Goal: Information Seeking & Learning: Find specific fact

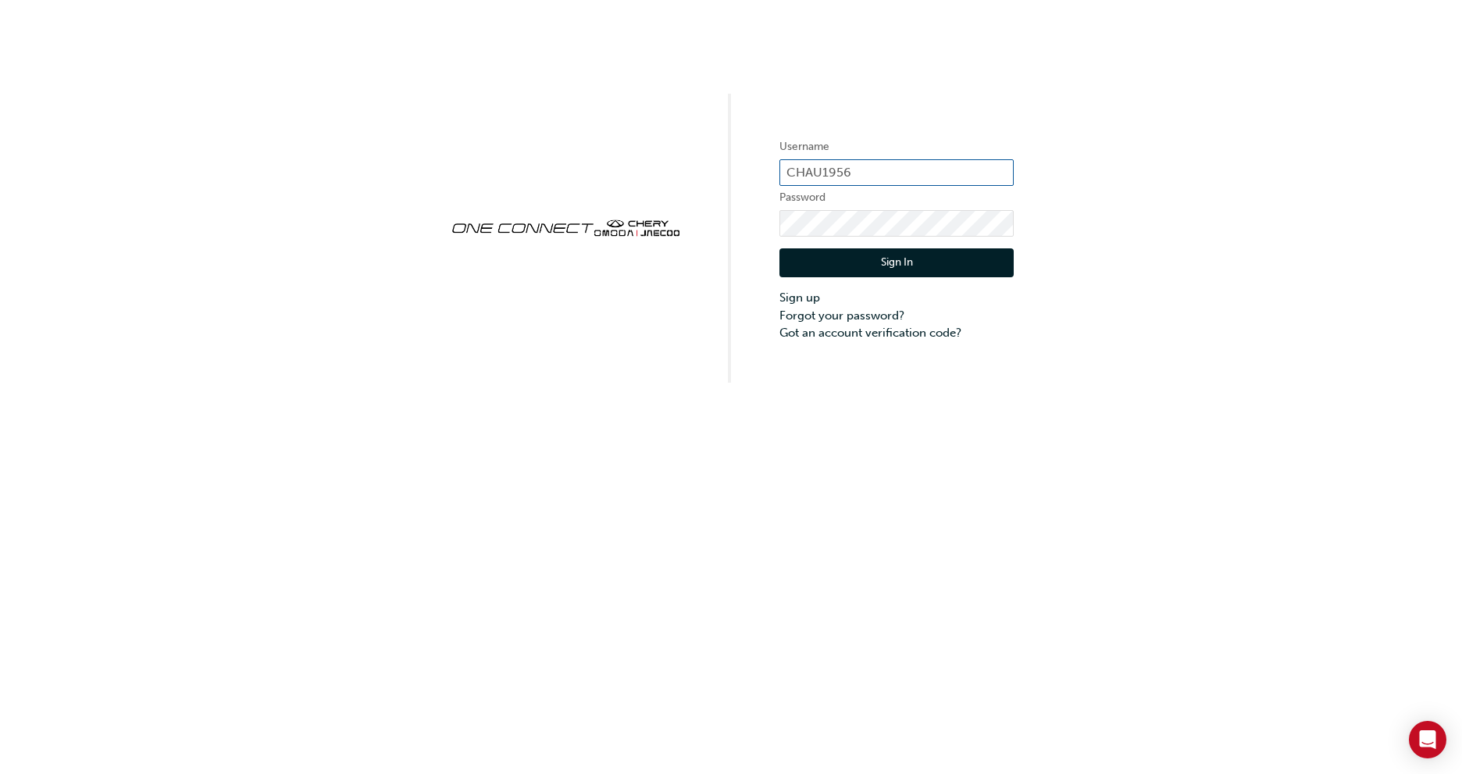
type input "CHAU1956"
click button "Sign In" at bounding box center [896, 263] width 234 height 30
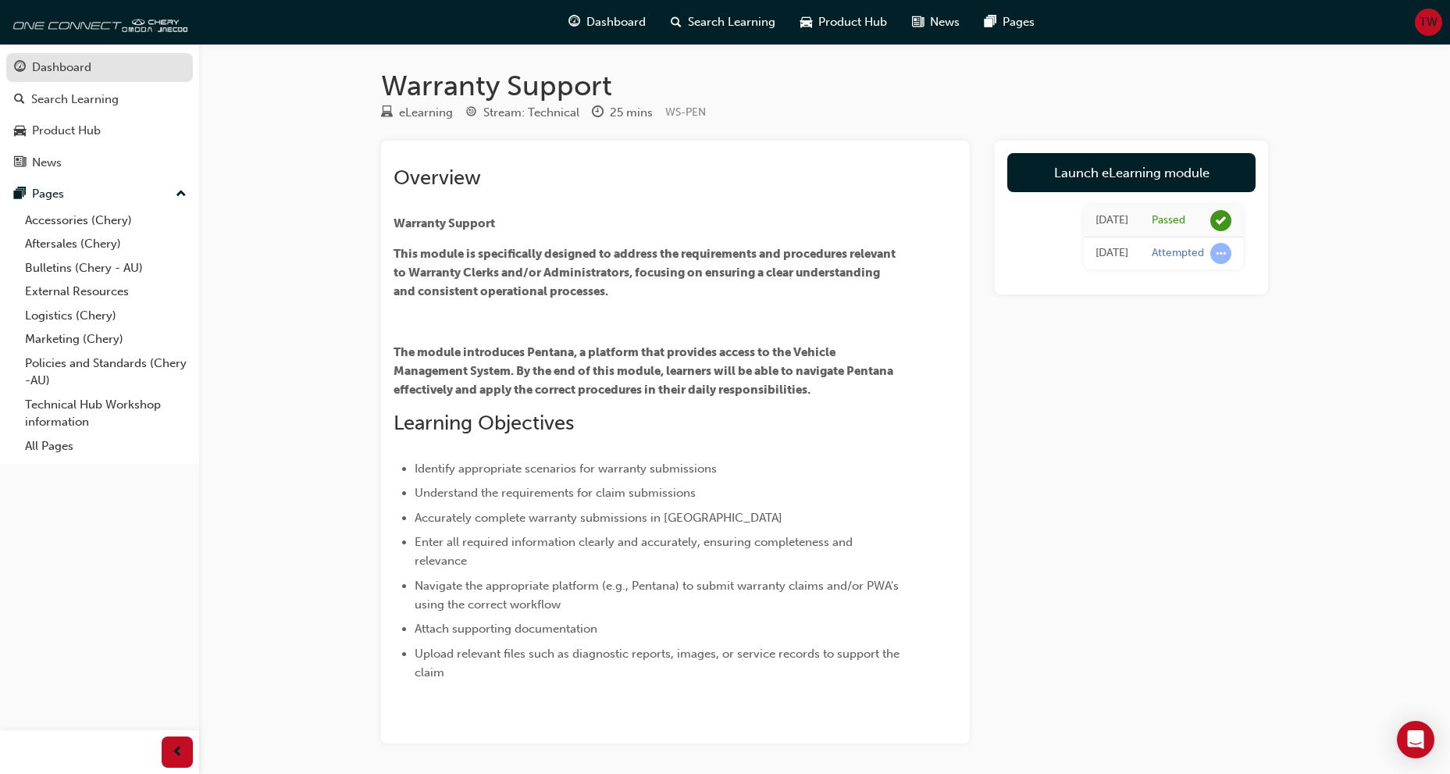
click at [78, 69] on div "Dashboard" at bounding box center [61, 68] width 59 height 18
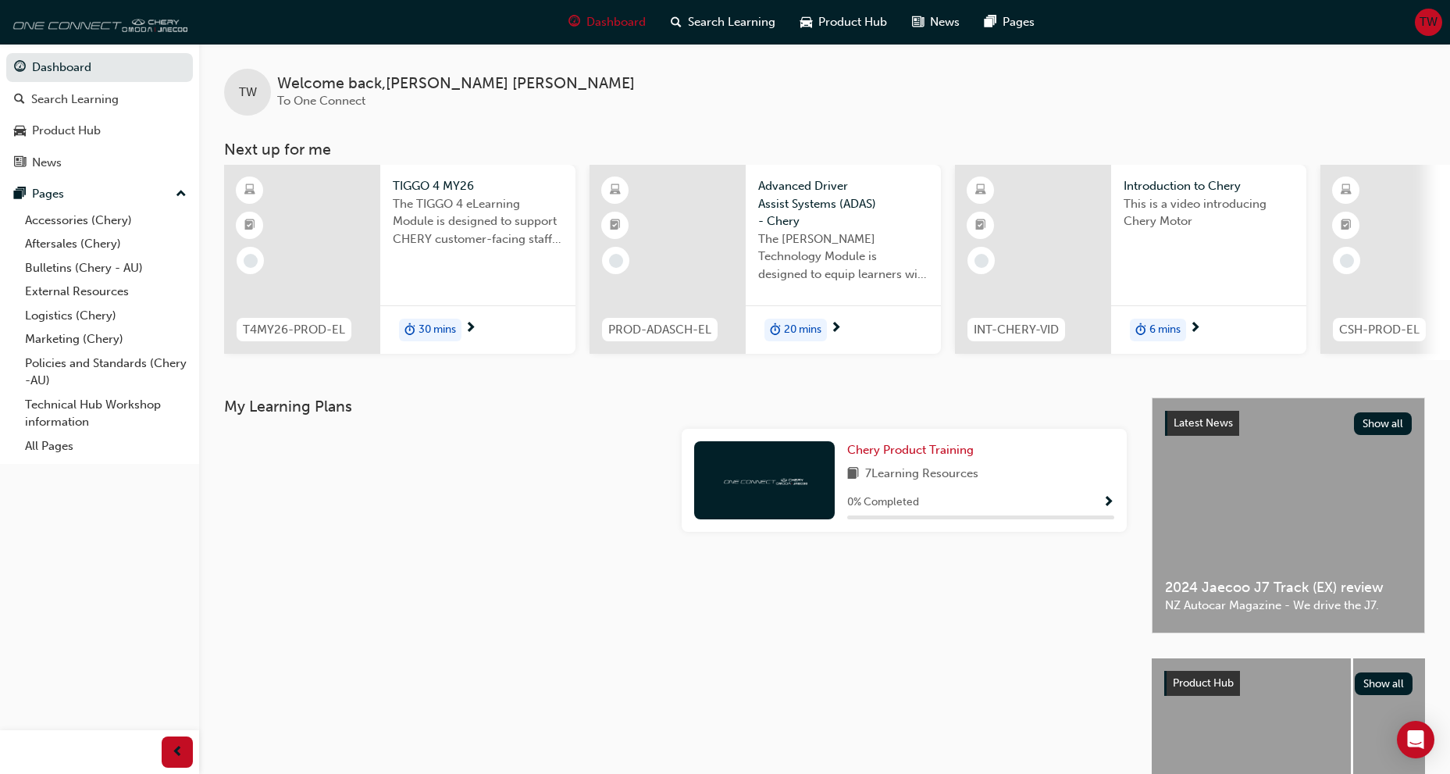
click at [67, 24] on img at bounding box center [98, 21] width 180 height 31
click at [101, 251] on link "Aftersales (Chery)" at bounding box center [106, 244] width 174 height 24
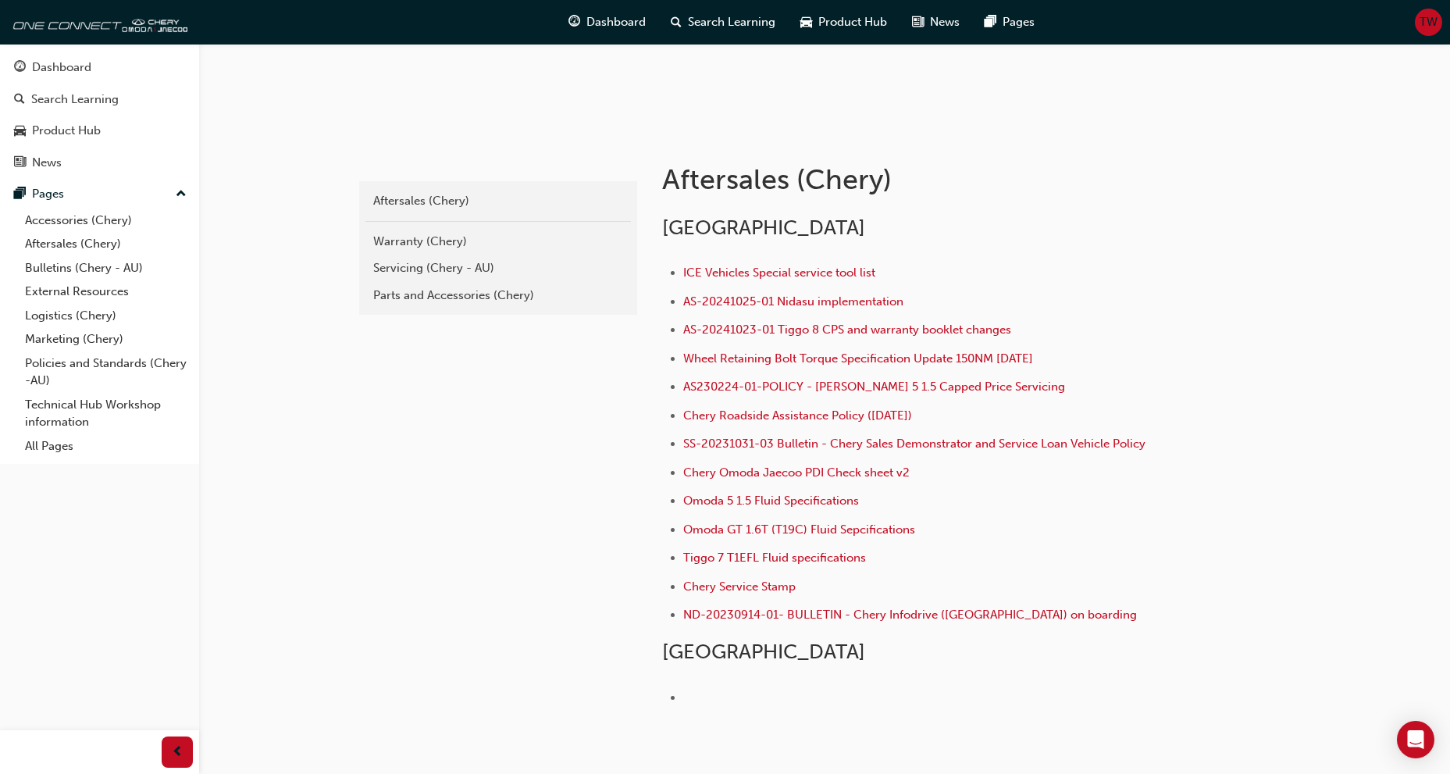
scroll to position [312, 0]
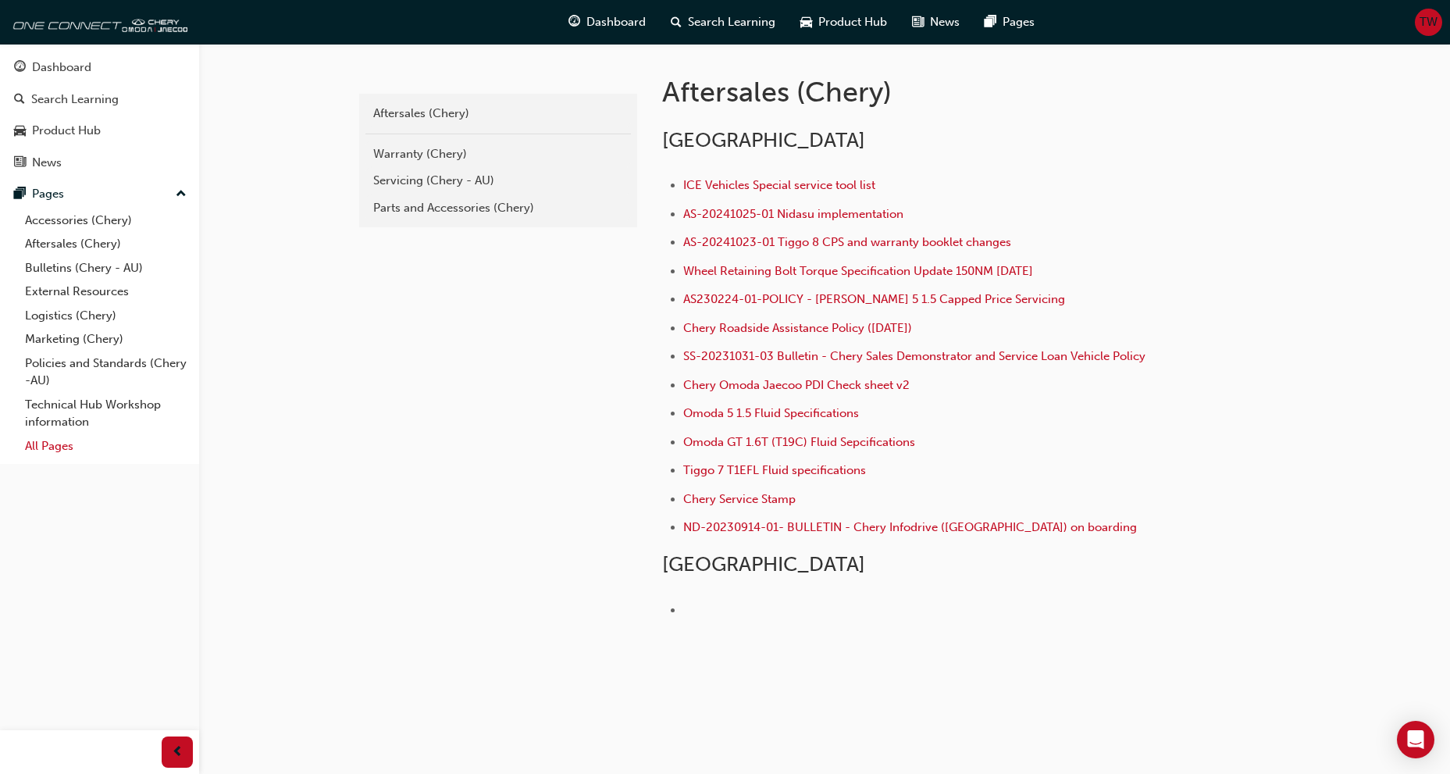
click at [62, 449] on link "All Pages" at bounding box center [106, 446] width 174 height 24
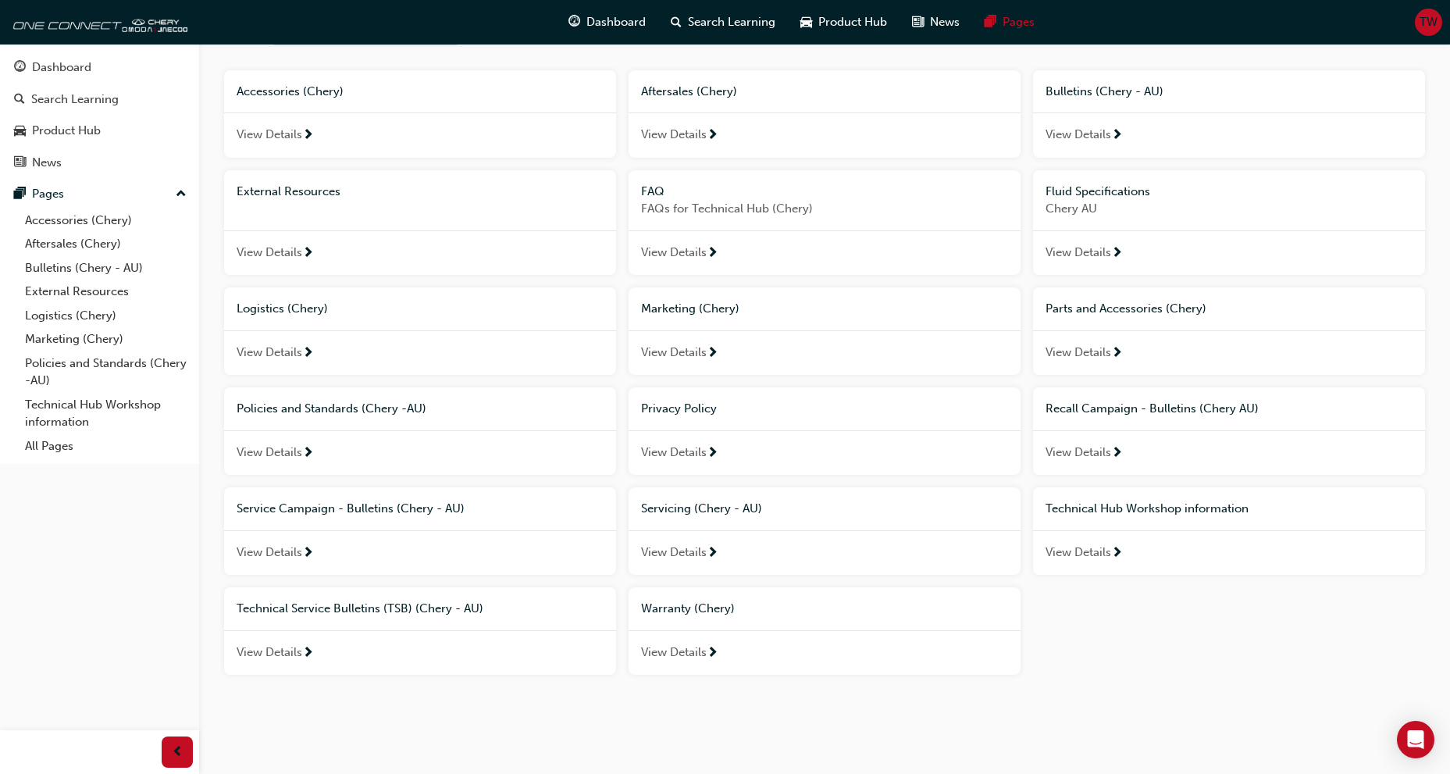
scroll to position [105, 0]
click at [286, 647] on span "View Details" at bounding box center [270, 650] width 66 height 18
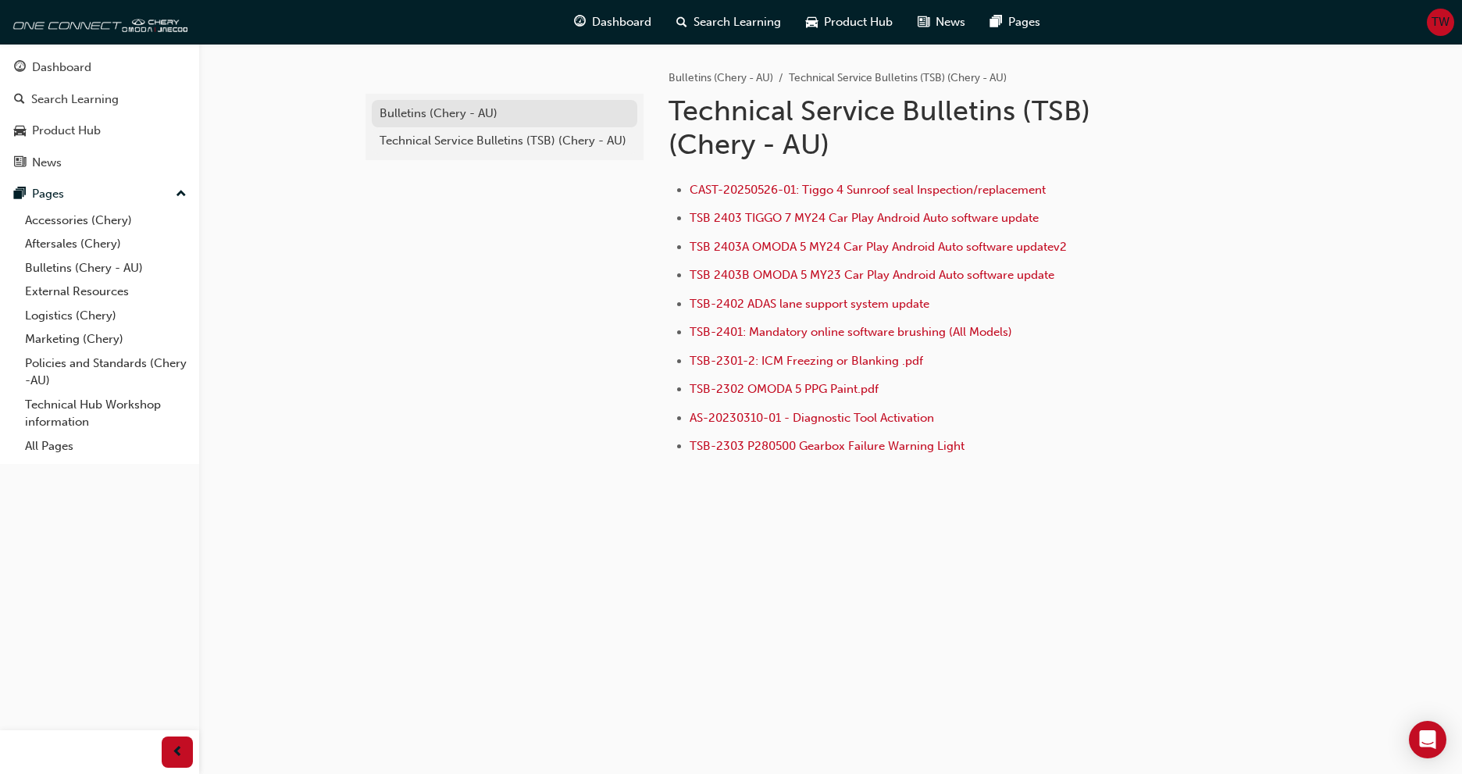
click at [457, 107] on div "Bulletins (Chery - AU)" at bounding box center [504, 114] width 250 height 18
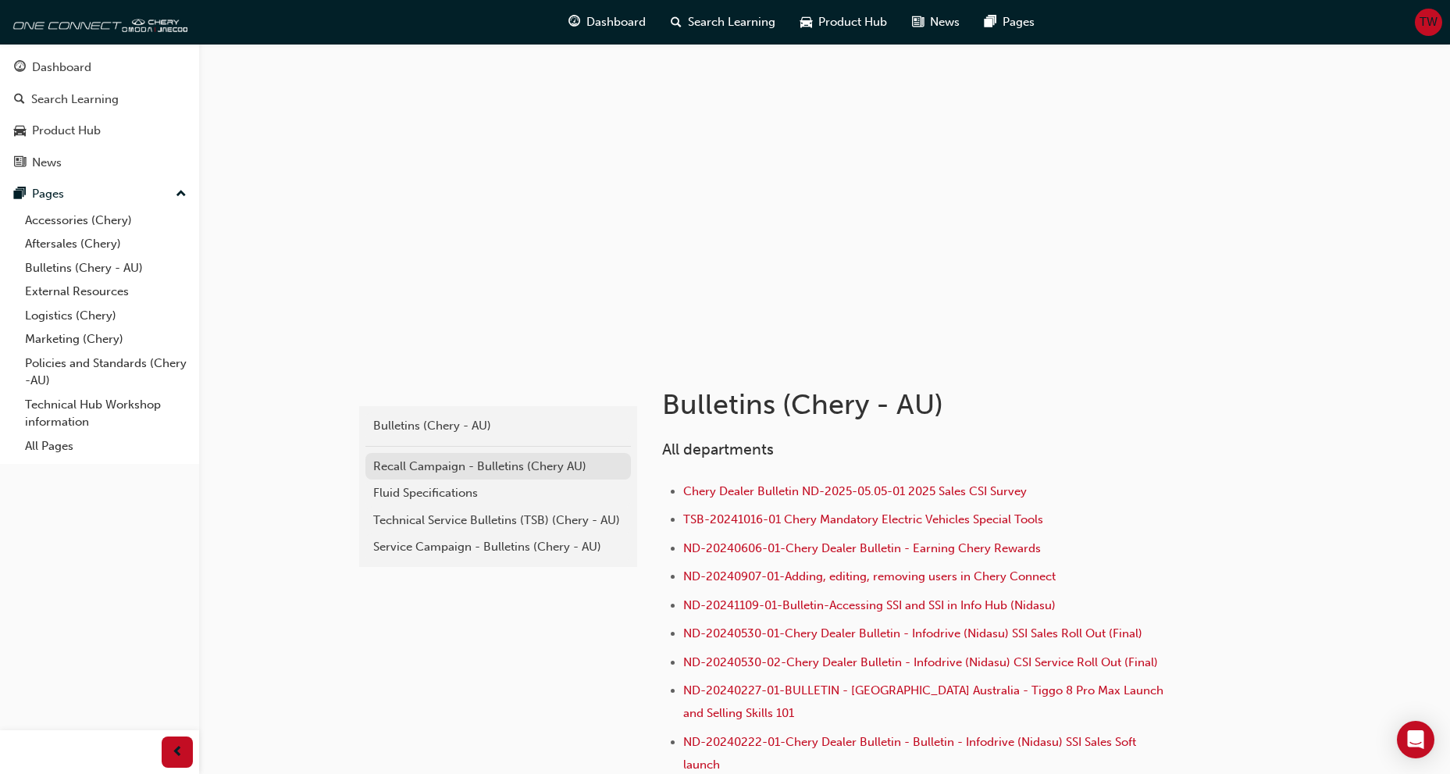
click at [490, 468] on div "Recall Campaign - Bulletins (Chery AU)" at bounding box center [498, 467] width 250 height 18
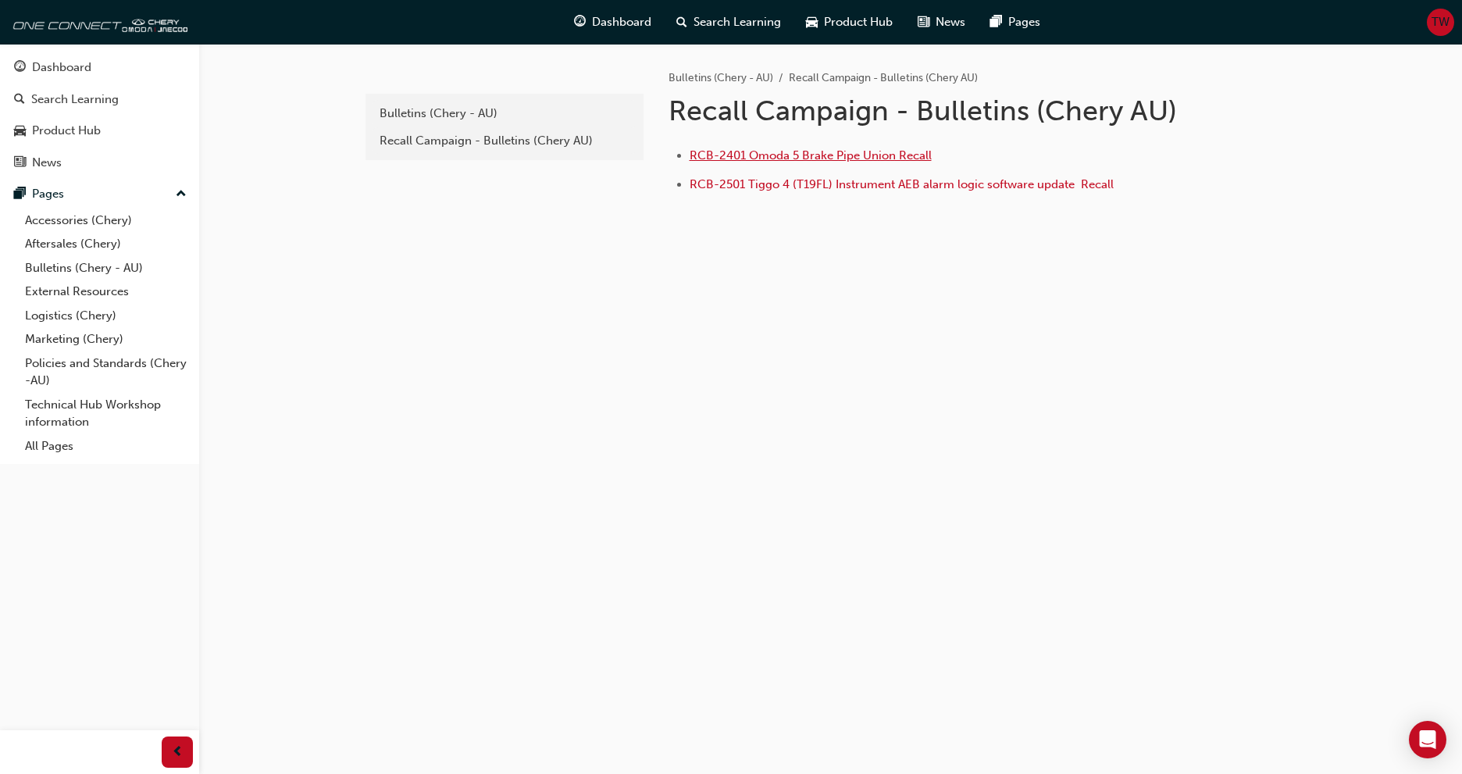
click at [814, 162] on span "RCB-2401 Omoda 5 Brake Pipe Union Recall" at bounding box center [810, 155] width 242 height 14
click at [113, 405] on link "Technical Hub Workshop information" at bounding box center [106, 413] width 174 height 41
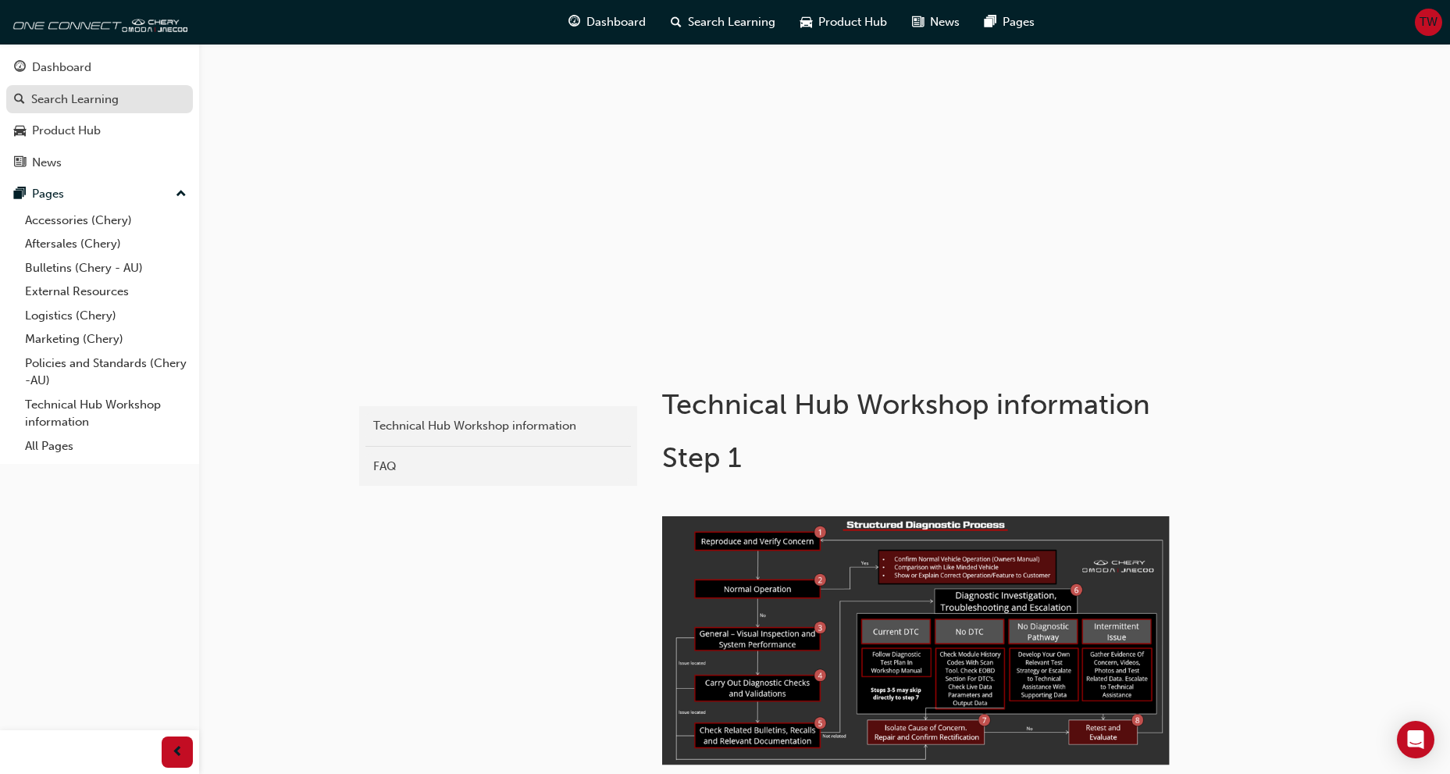
click at [76, 109] on link "Search Learning" at bounding box center [99, 99] width 187 height 29
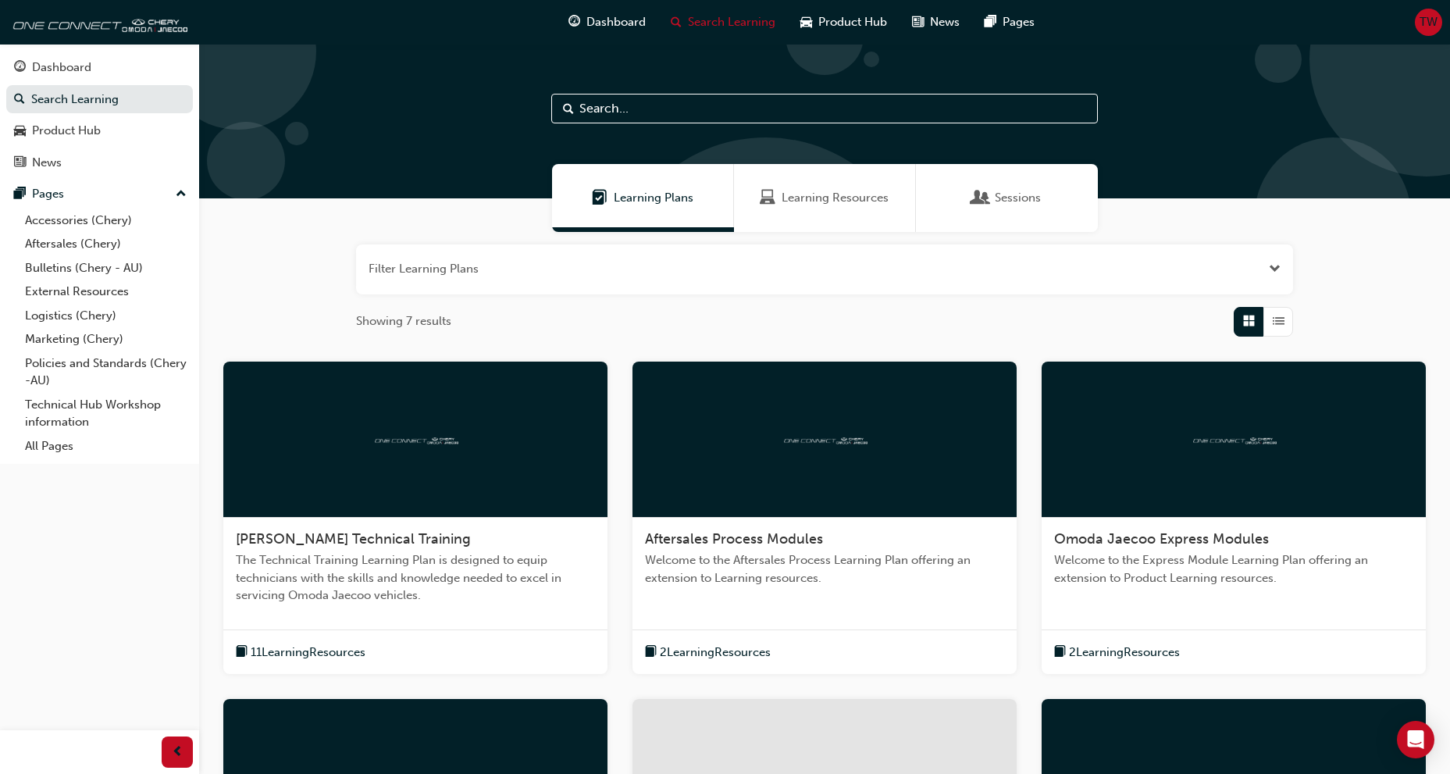
click at [622, 105] on input "text" at bounding box center [824, 109] width 547 height 30
paste input "SDC-EV042401"
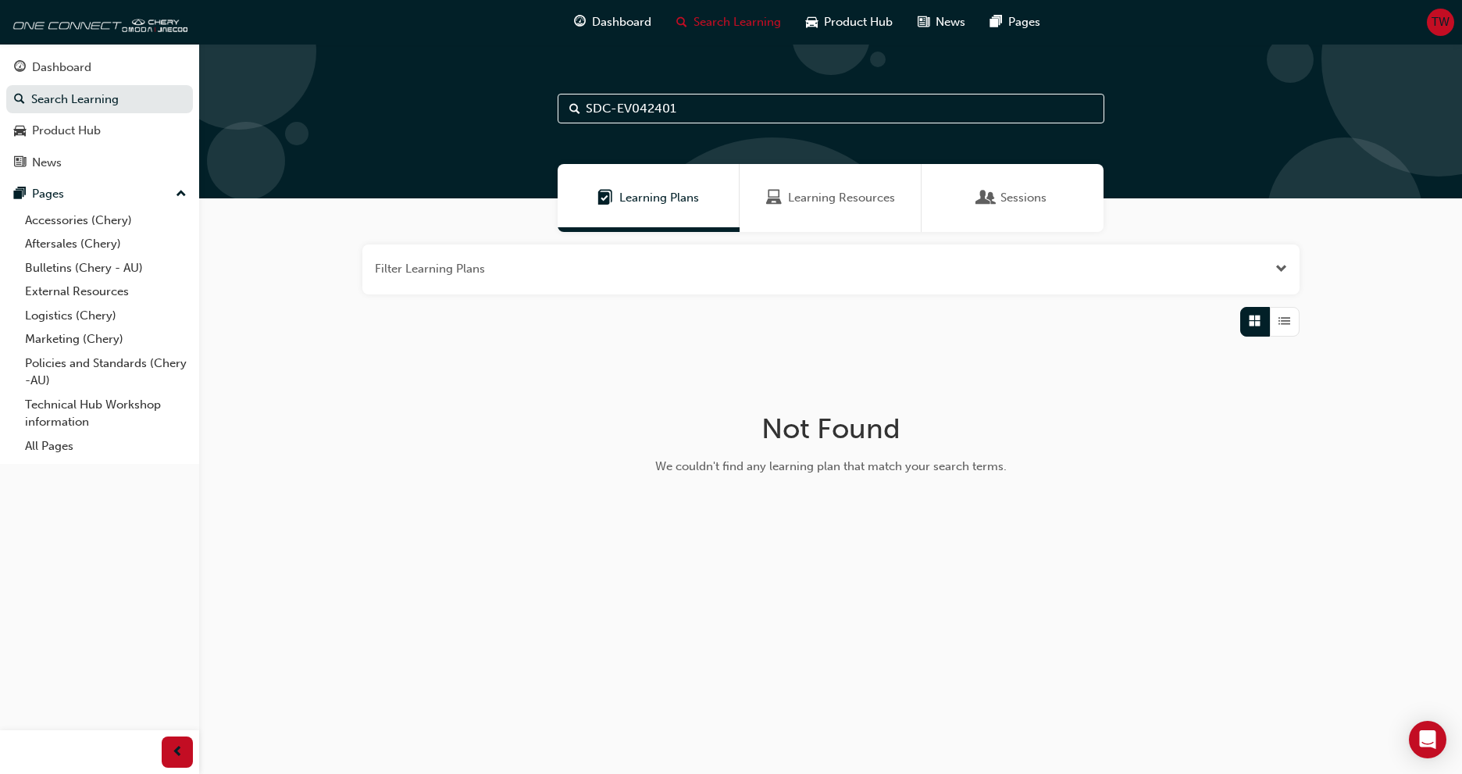
type input "SDC-EV042401"
click at [809, 196] on span "Learning Resources" at bounding box center [841, 198] width 107 height 18
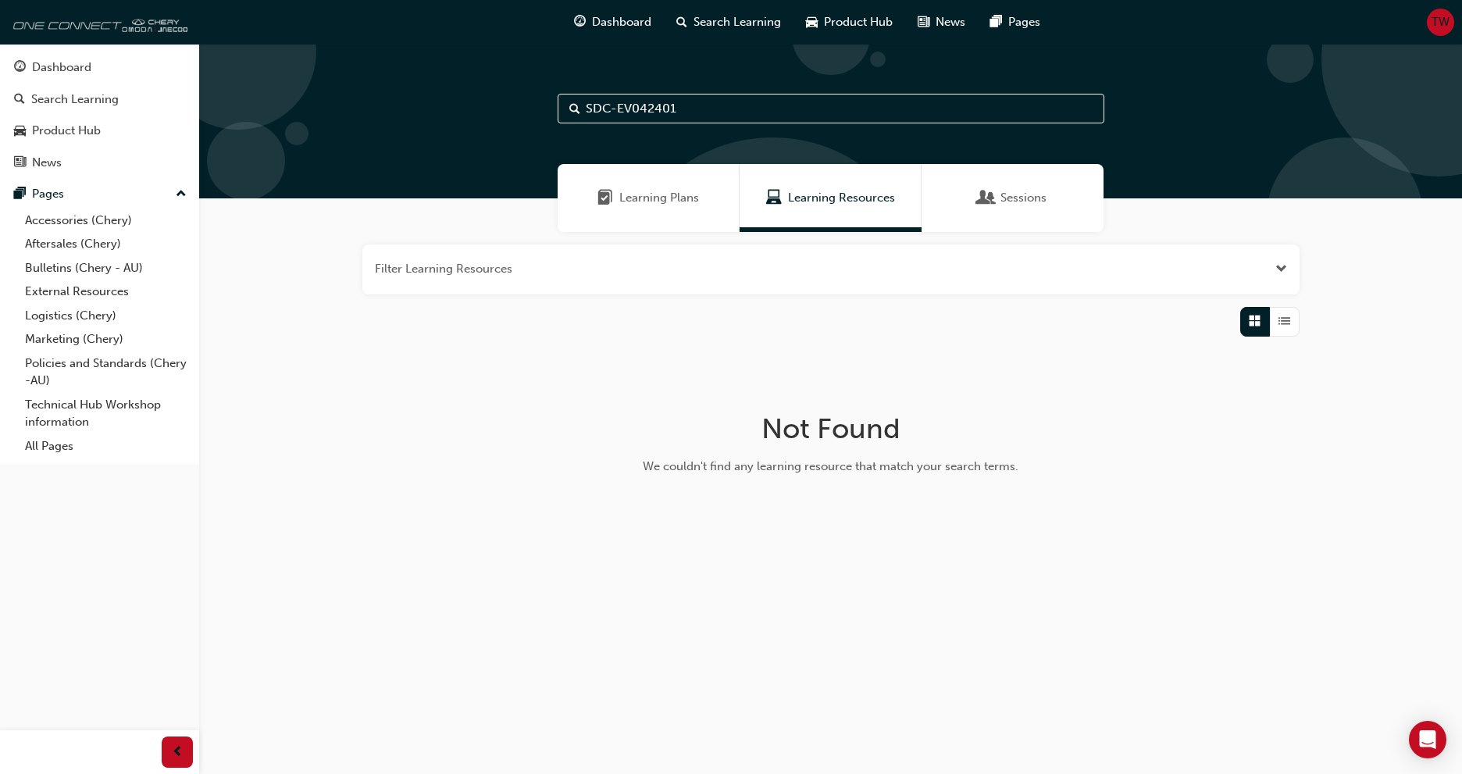
click at [72, 22] on img at bounding box center [98, 21] width 180 height 31
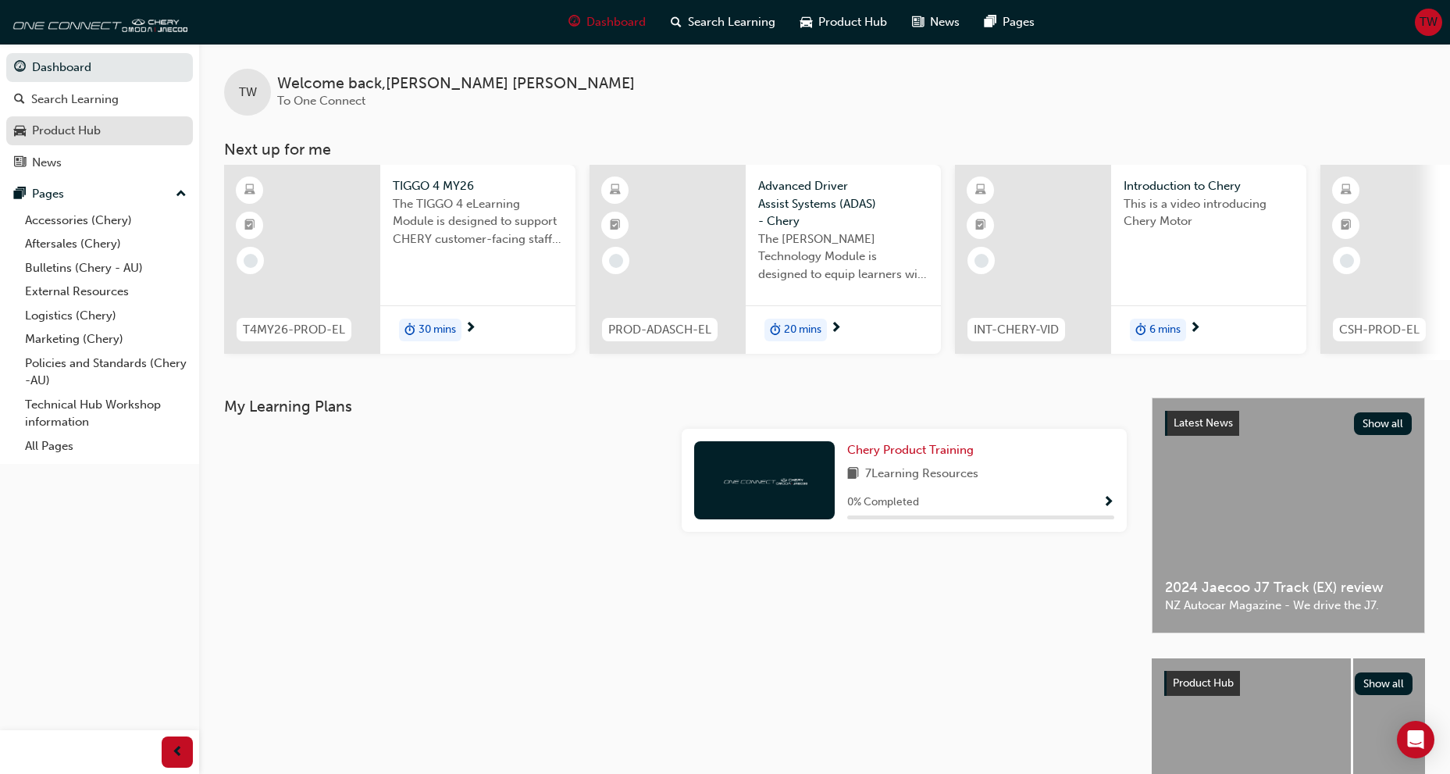
click at [69, 134] on div "Product Hub" at bounding box center [66, 131] width 69 height 18
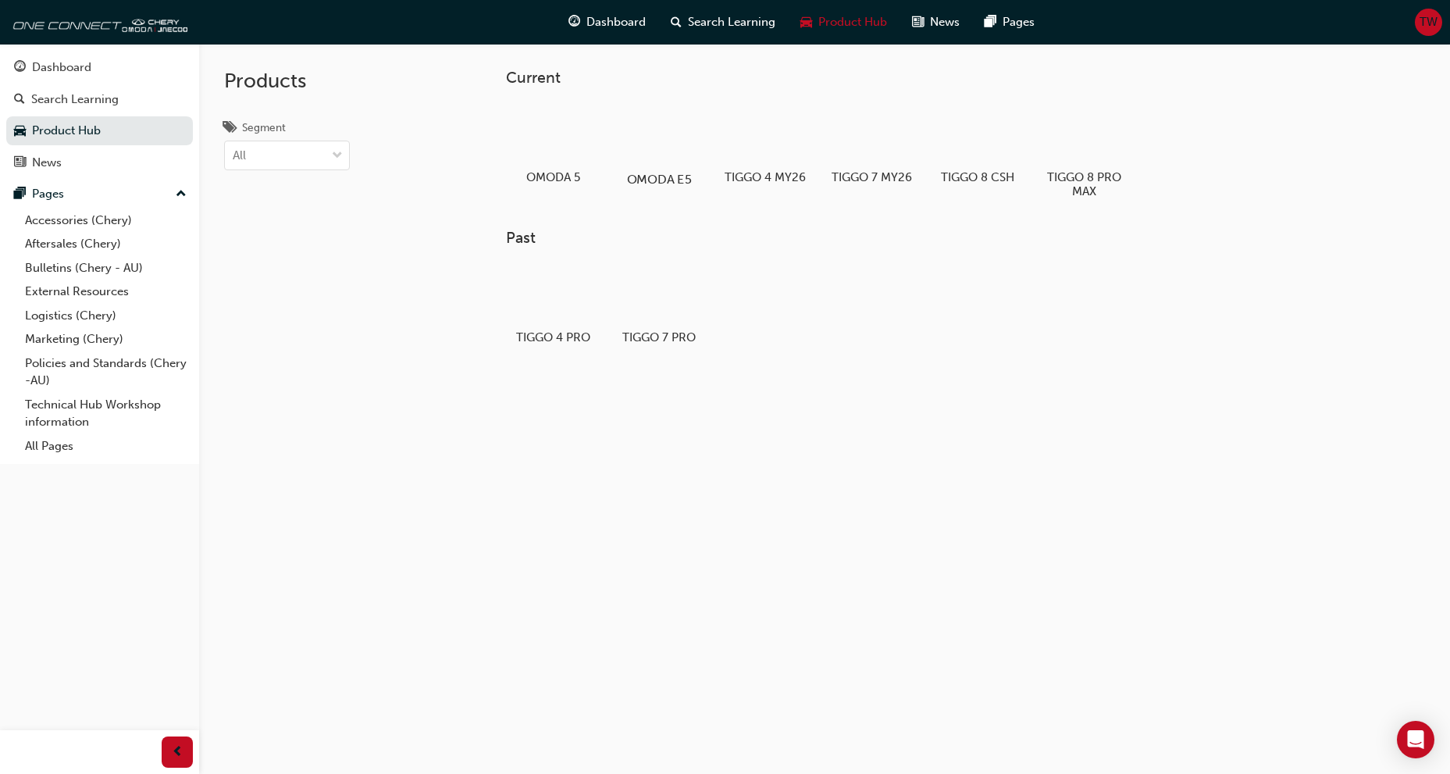
click at [649, 162] on div at bounding box center [659, 134] width 87 height 62
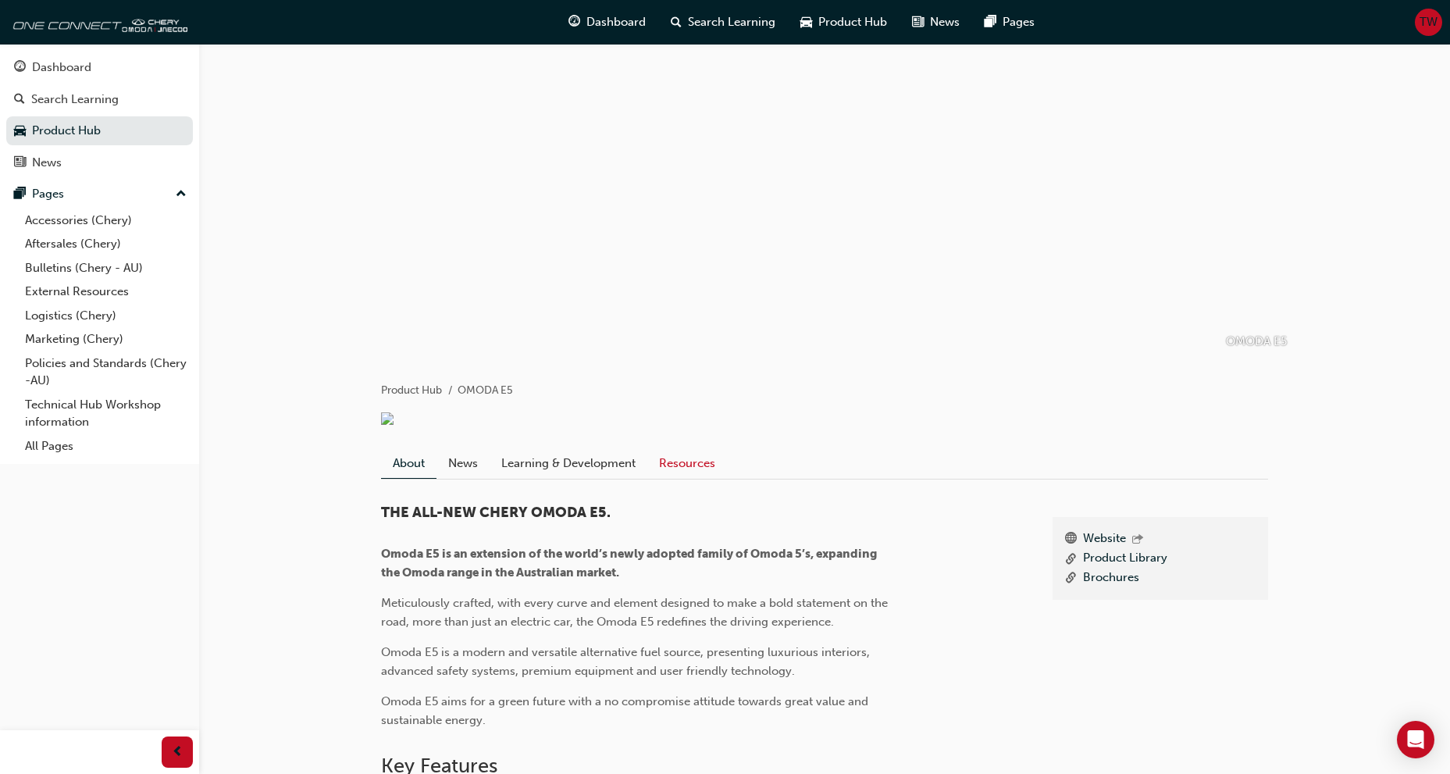
click at [684, 478] on link "Resources" at bounding box center [687, 463] width 80 height 30
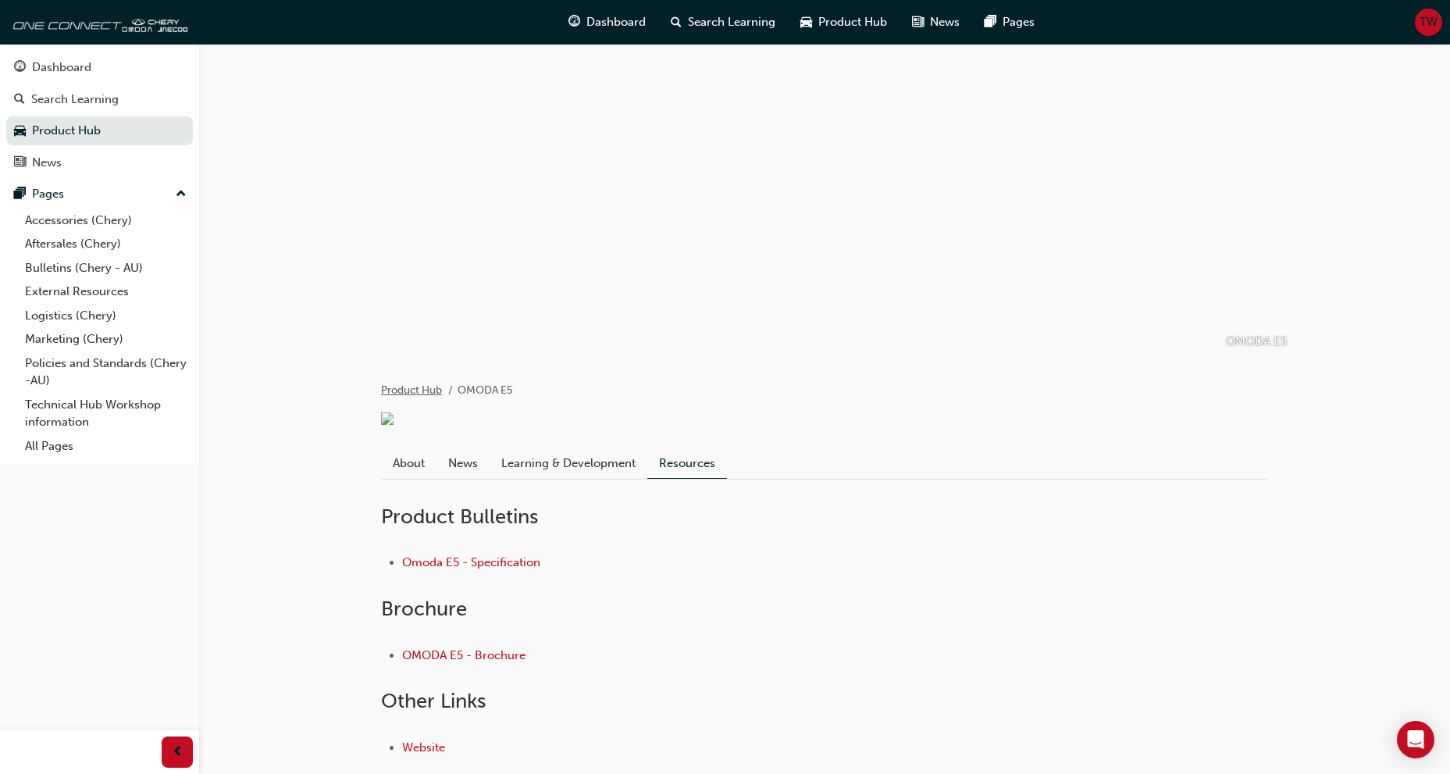
click at [403, 389] on link "Product Hub" at bounding box center [411, 389] width 61 height 13
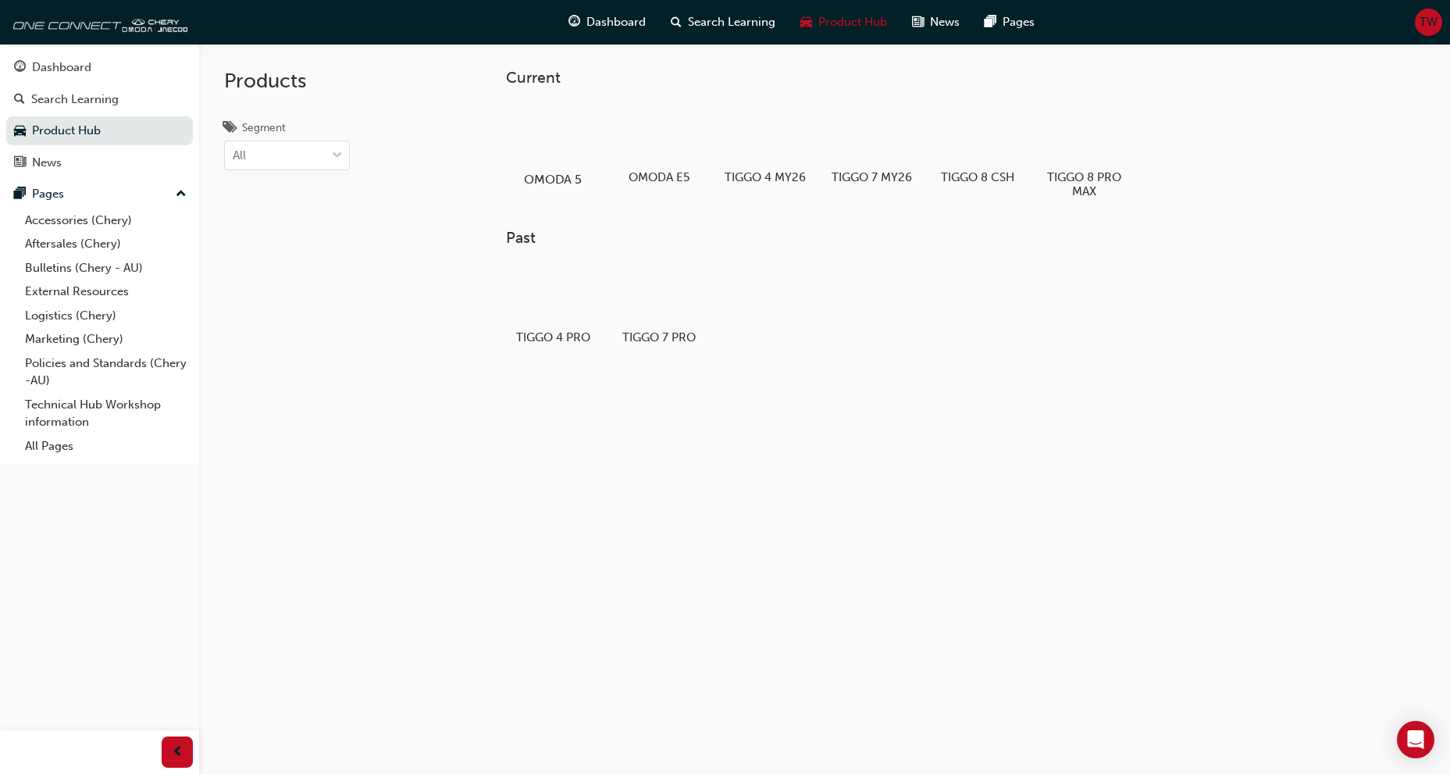
click at [529, 130] on div at bounding box center [553, 134] width 87 height 62
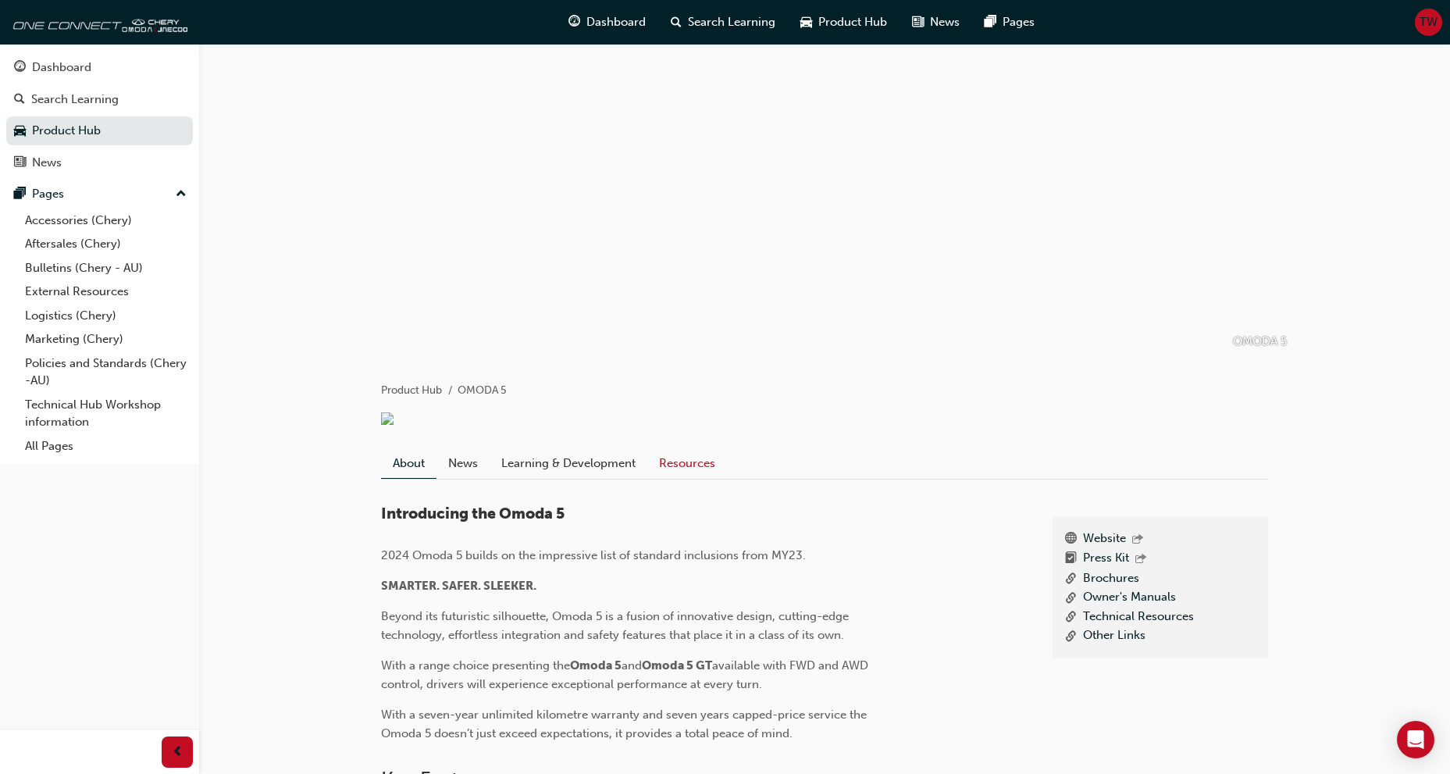
click at [678, 477] on link "Resources" at bounding box center [687, 463] width 80 height 30
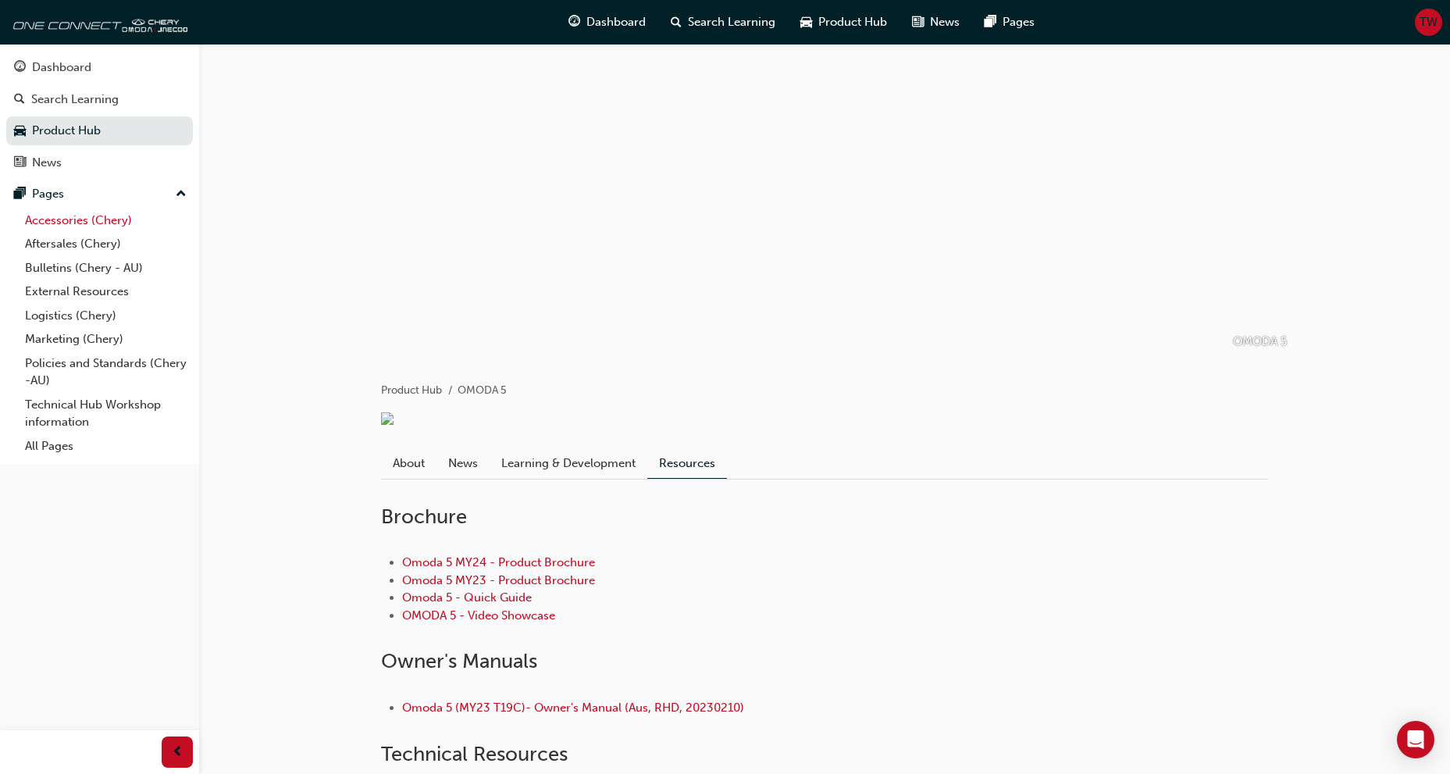
click at [64, 221] on link "Accessories (Chery)" at bounding box center [106, 220] width 174 height 24
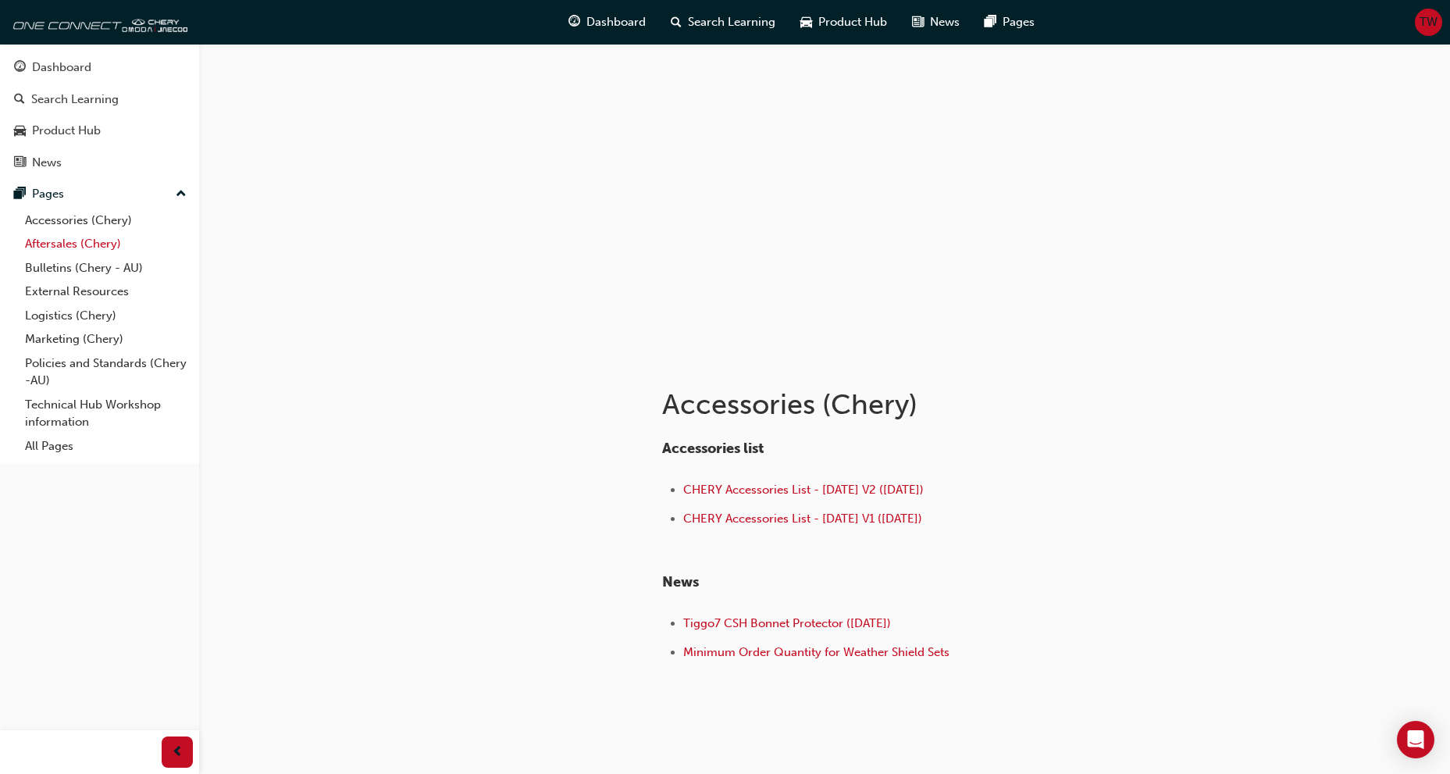
click at [51, 248] on link "Aftersales (Chery)" at bounding box center [106, 244] width 174 height 24
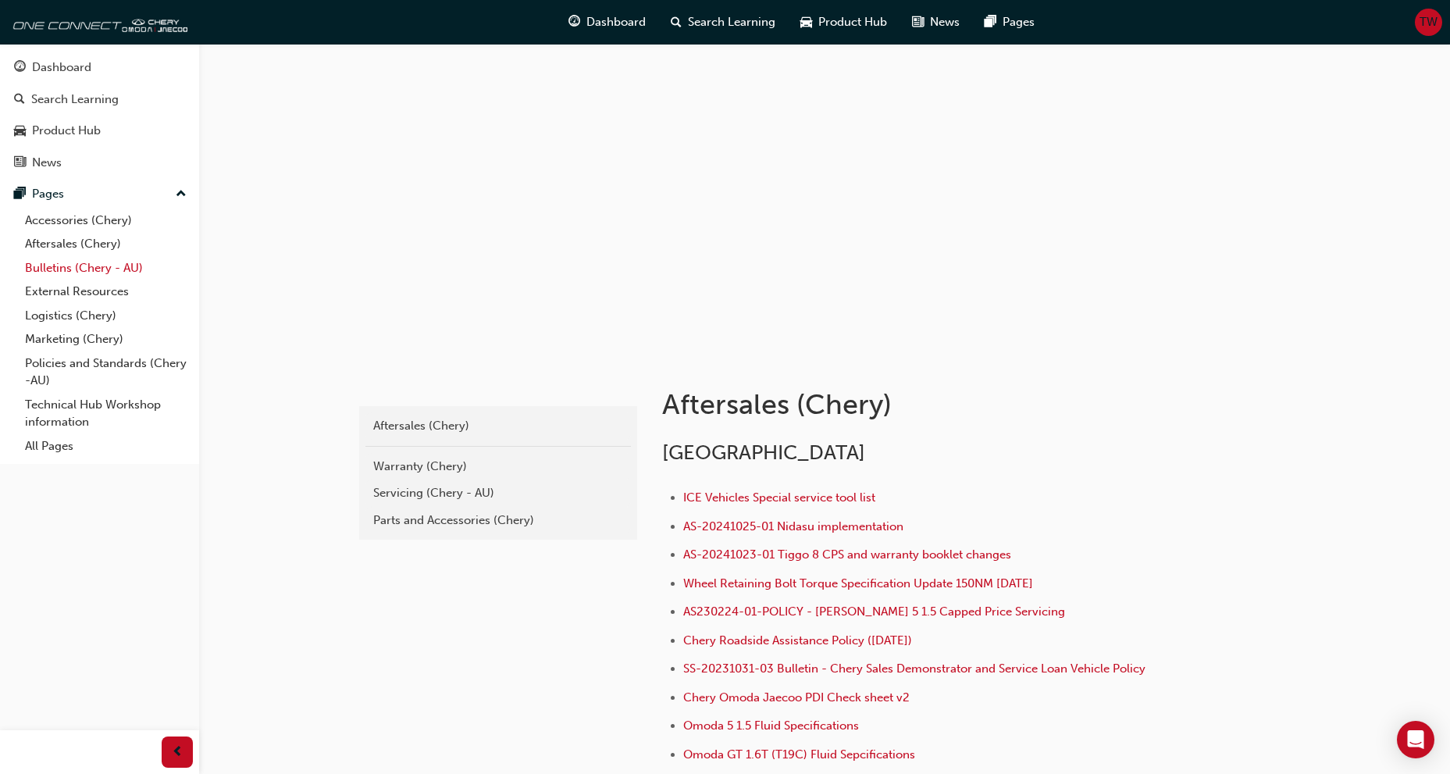
click at [45, 274] on link "Bulletins (Chery - AU)" at bounding box center [106, 268] width 174 height 24
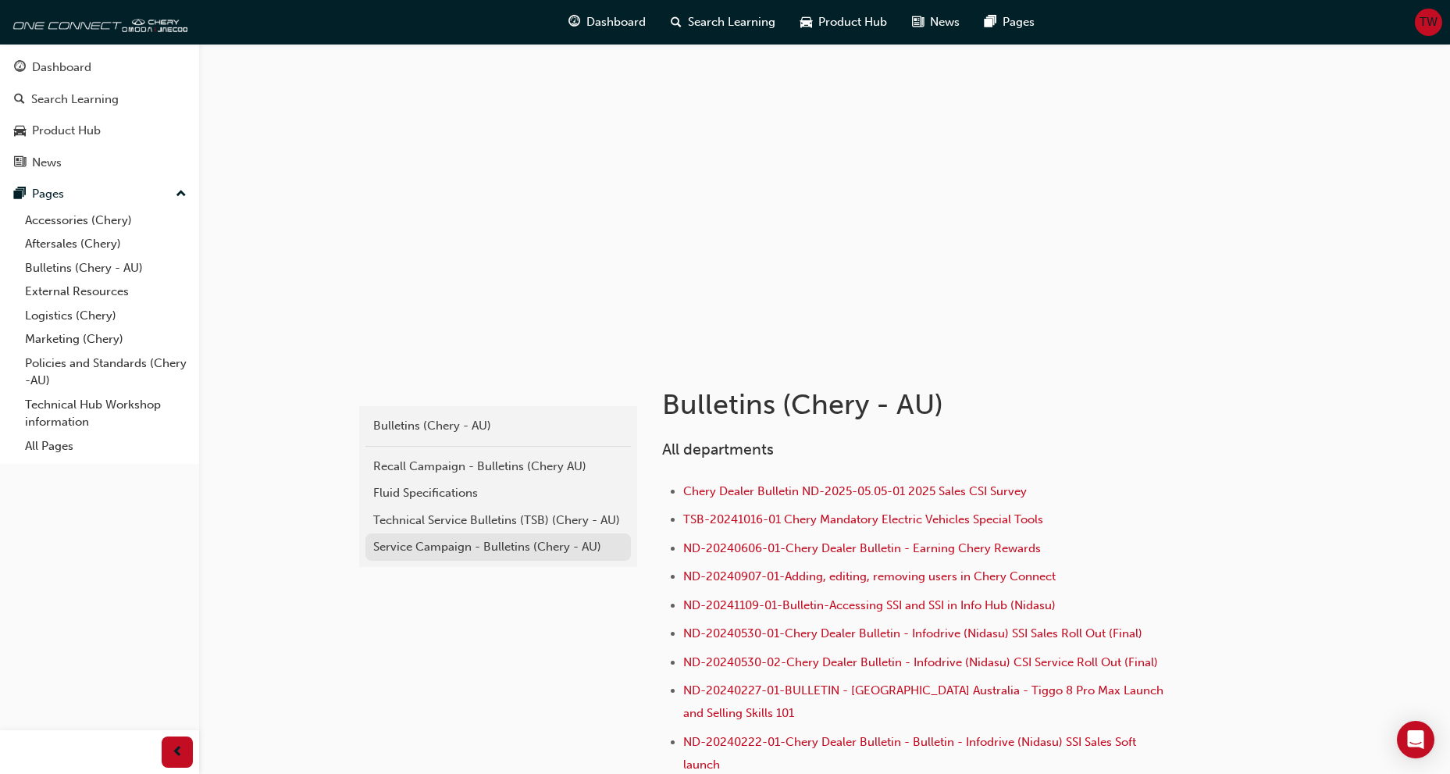
click at [435, 547] on div "Service Campaign - Bulletins (Chery - AU)" at bounding box center [498, 547] width 250 height 18
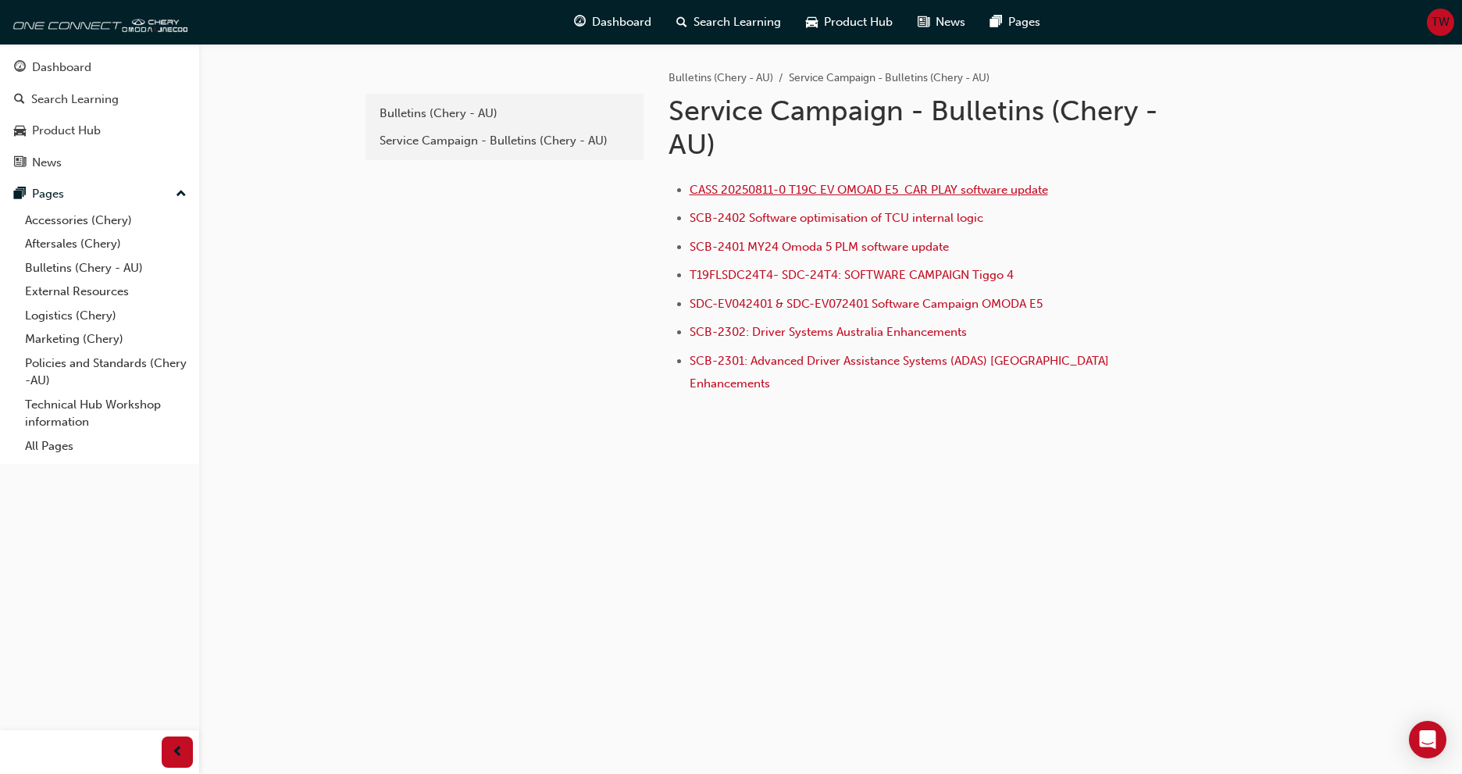
click at [721, 187] on span "CASS 20250811-0 T19C EV OMOAD E5 CAR PLAY software update" at bounding box center [868, 190] width 358 height 14
click at [947, 304] on span "SDC-EV042401 & SDC-EV072401 Software Campaign OMODA E5" at bounding box center [865, 304] width 353 height 14
